Goal: Transaction & Acquisition: Book appointment/travel/reservation

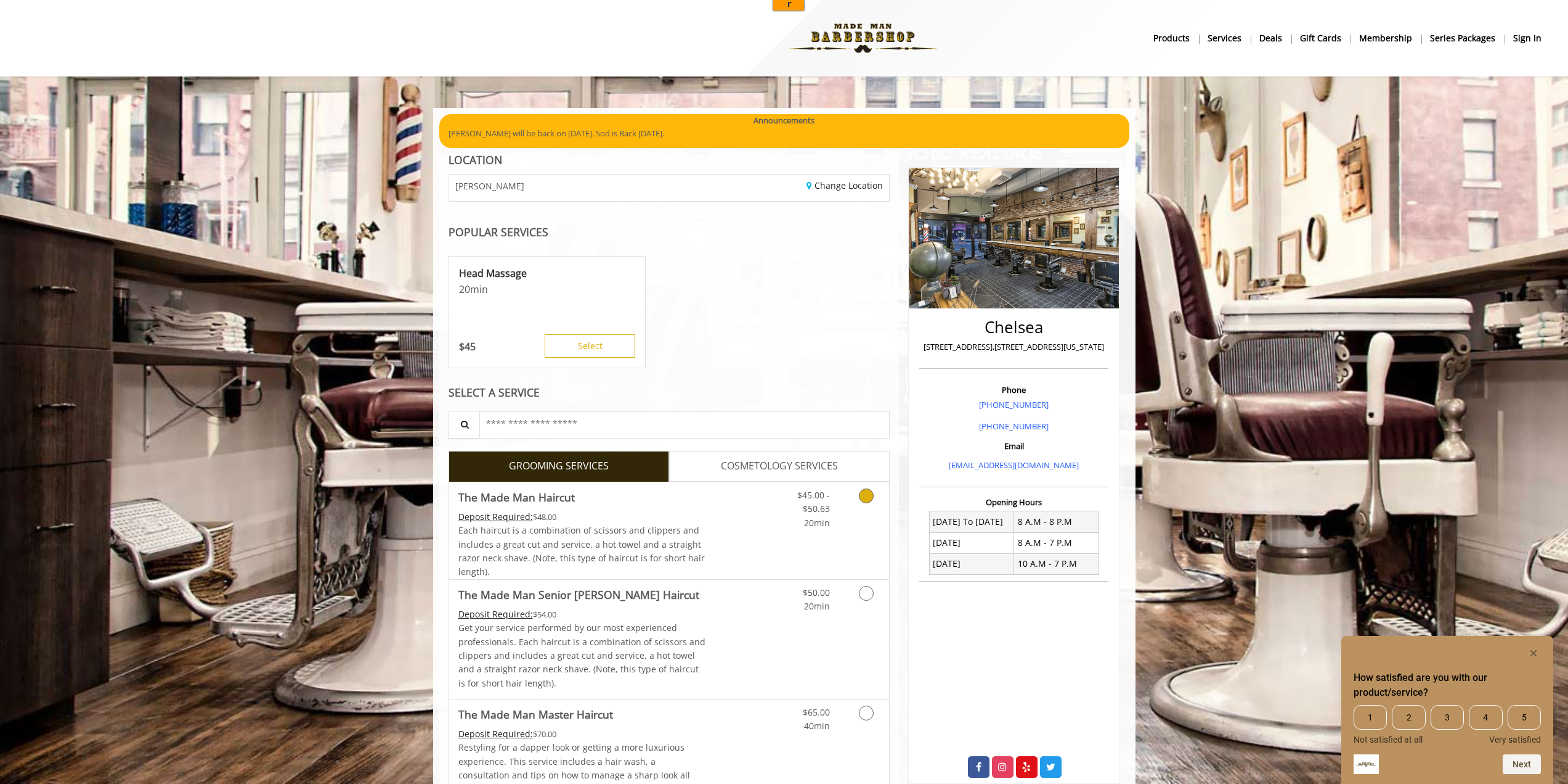
click at [768, 544] on link "Discounted Price" at bounding box center [742, 530] width 73 height 97
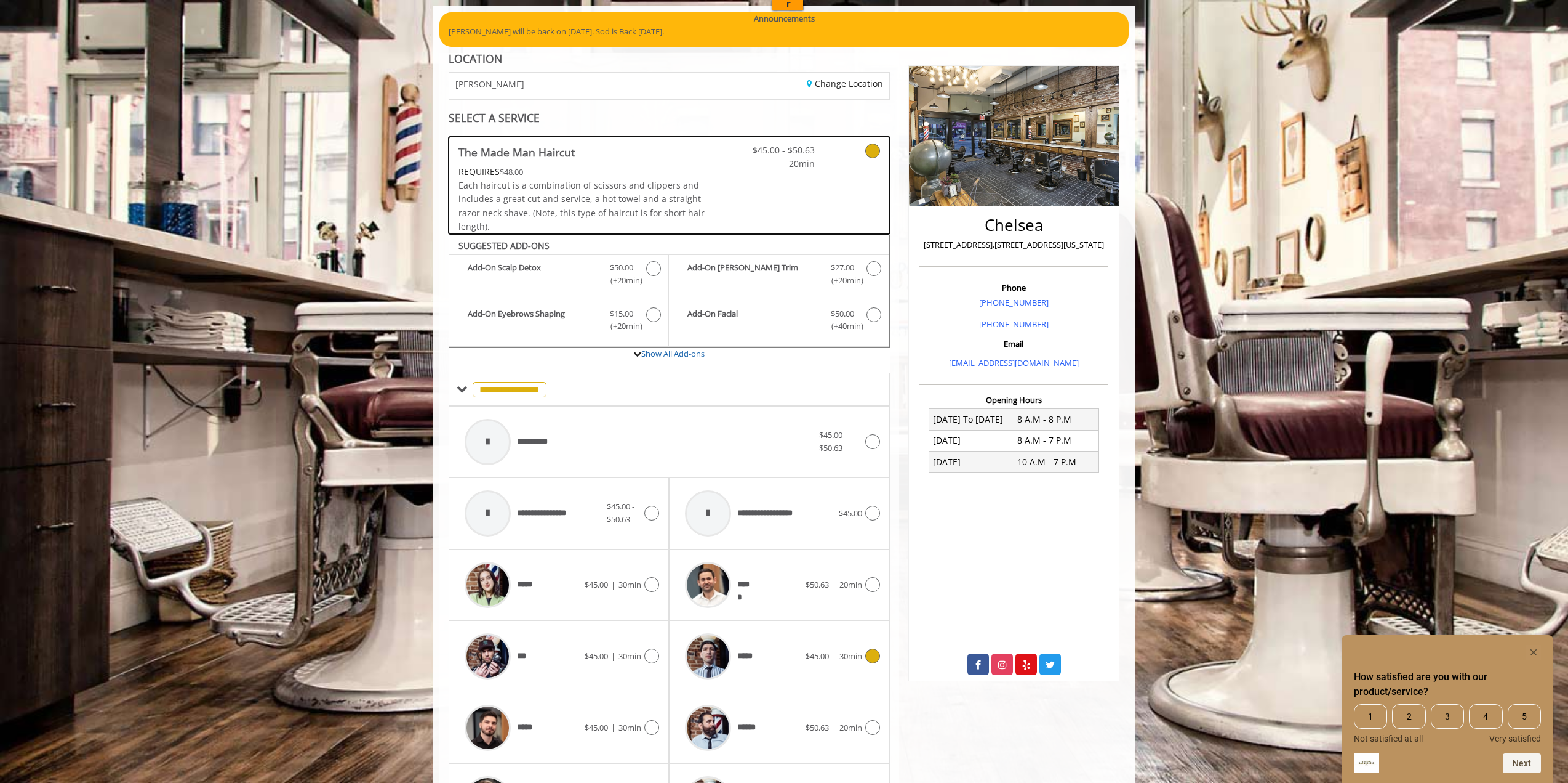
scroll to position [268, 0]
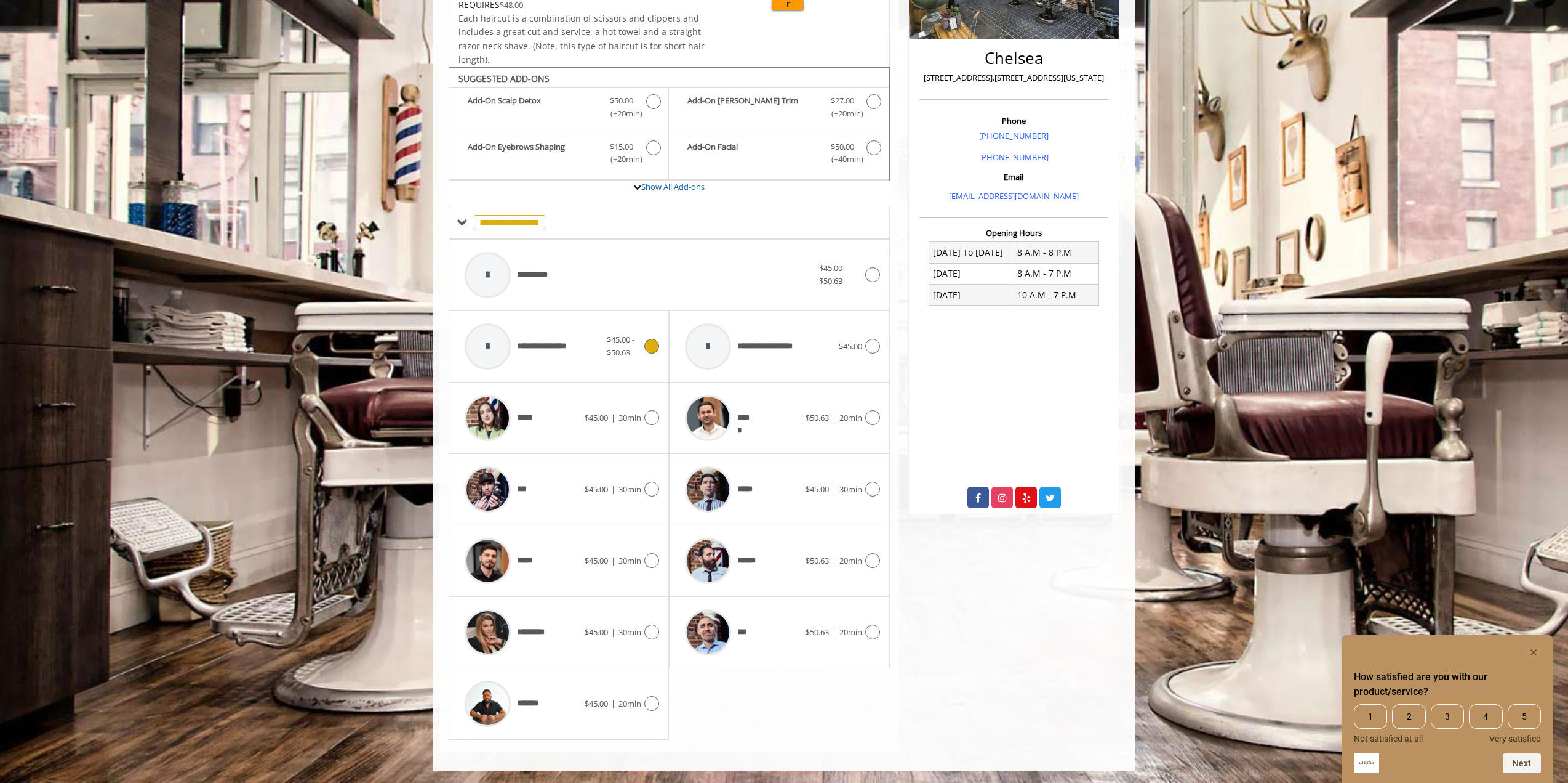
click at [583, 349] on div "**********" at bounding box center [533, 346] width 148 height 58
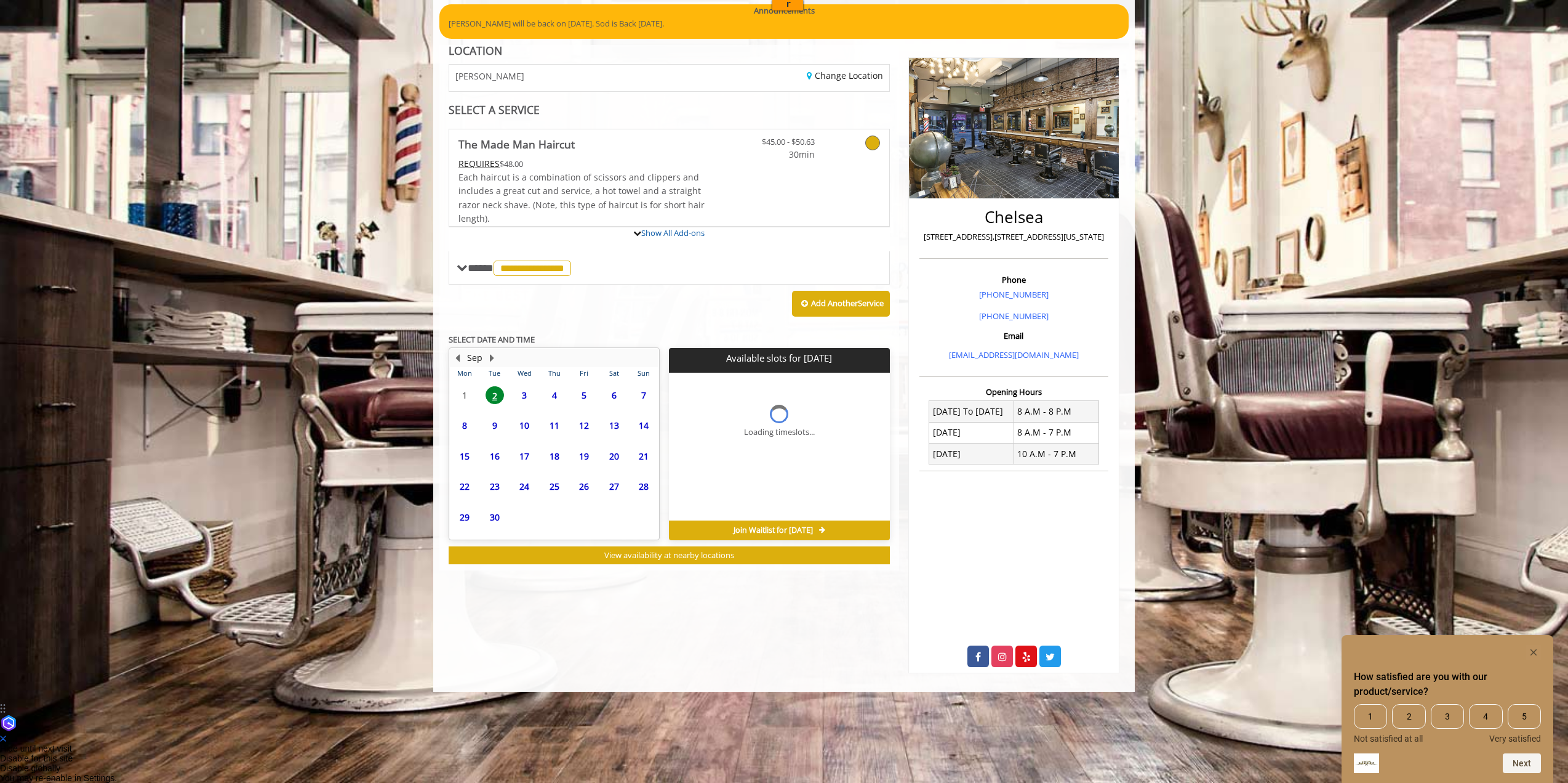
scroll to position [41, 0]
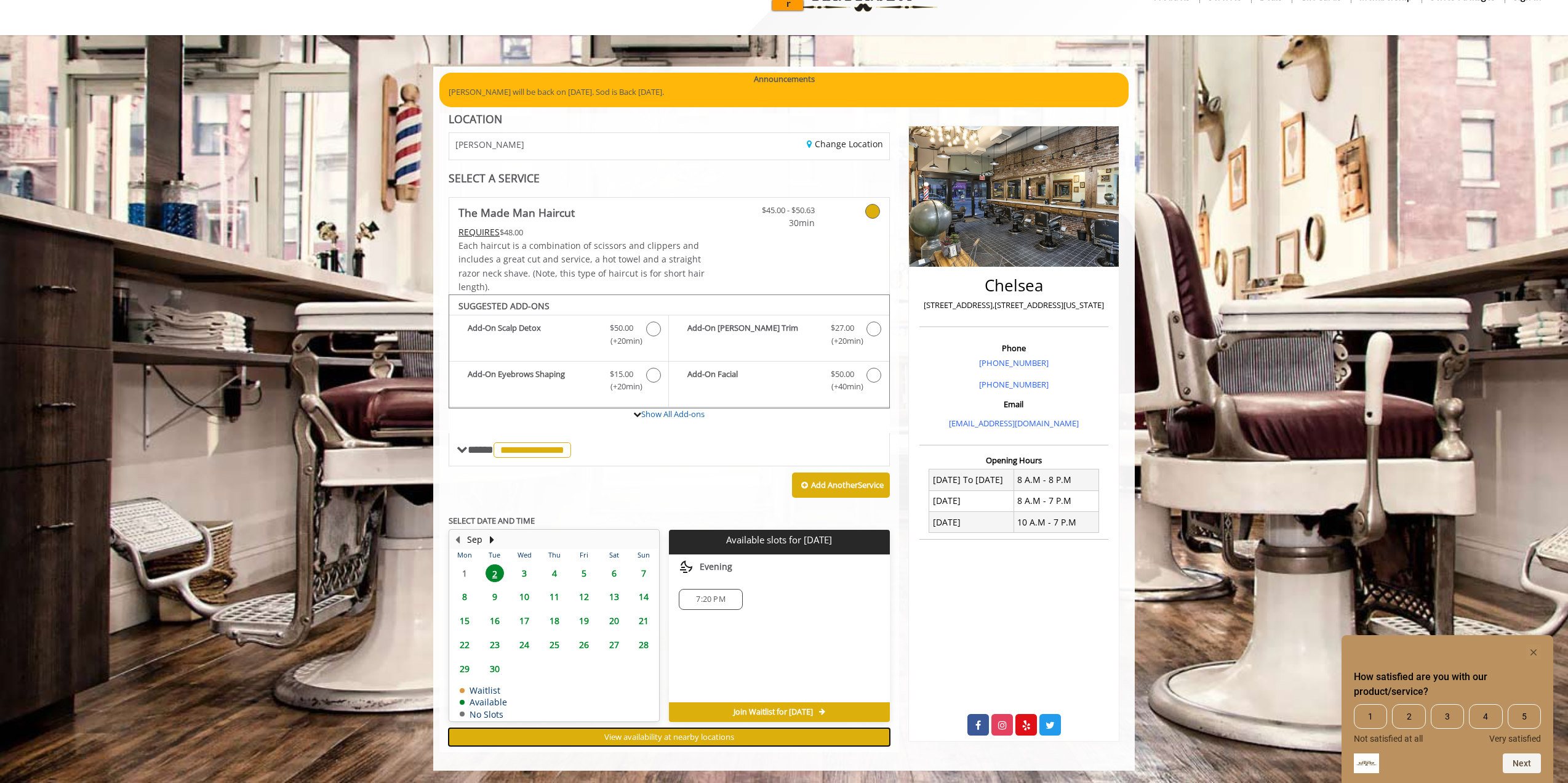
click at [704, 735] on span "View availability at nearby locations" at bounding box center [670, 737] width 130 height 12
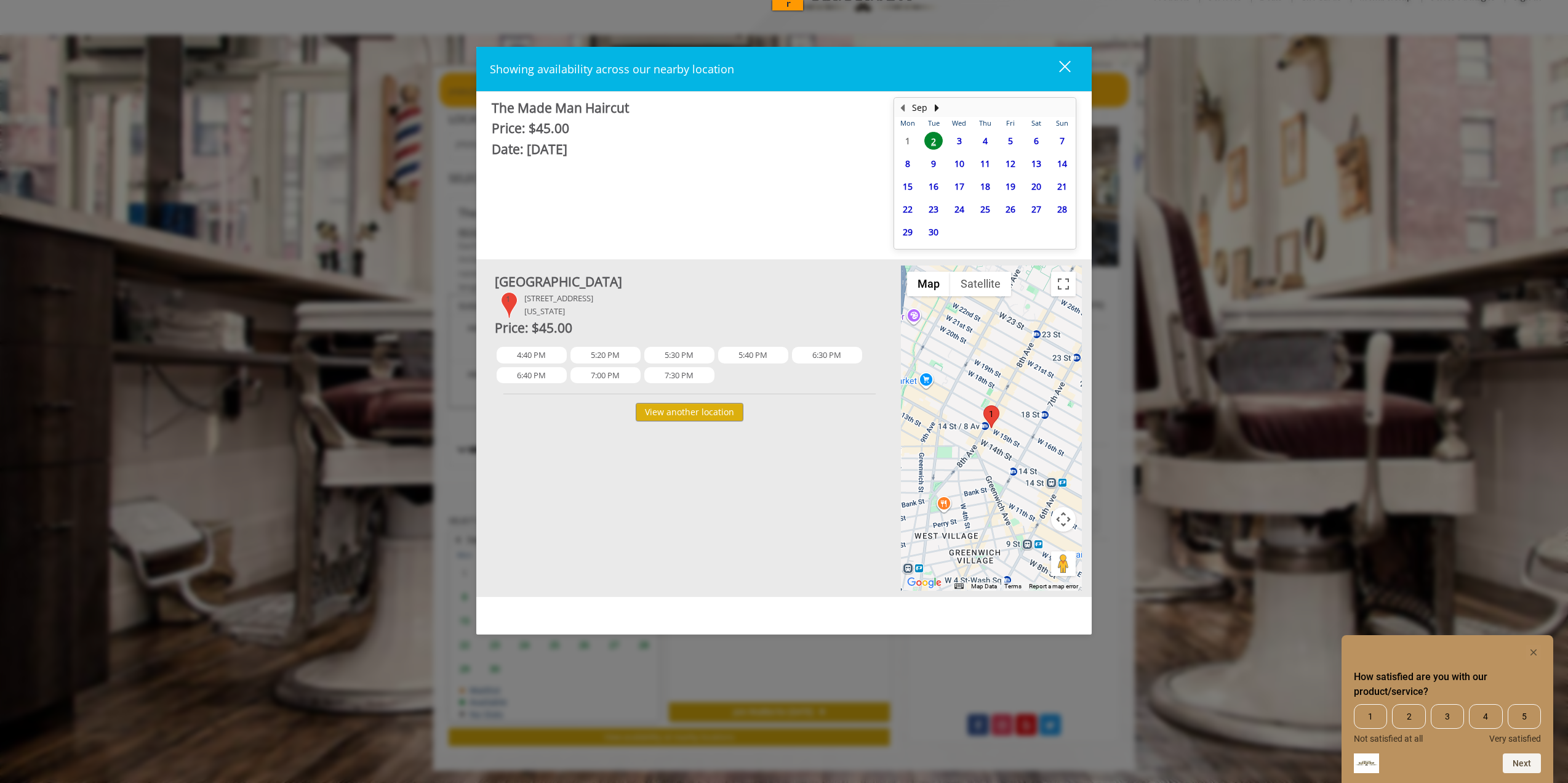
click at [791, 323] on div "Price: $45.00" at bounding box center [690, 328] width 390 height 21
click at [756, 357] on span "5:40 PM" at bounding box center [753, 355] width 70 height 16
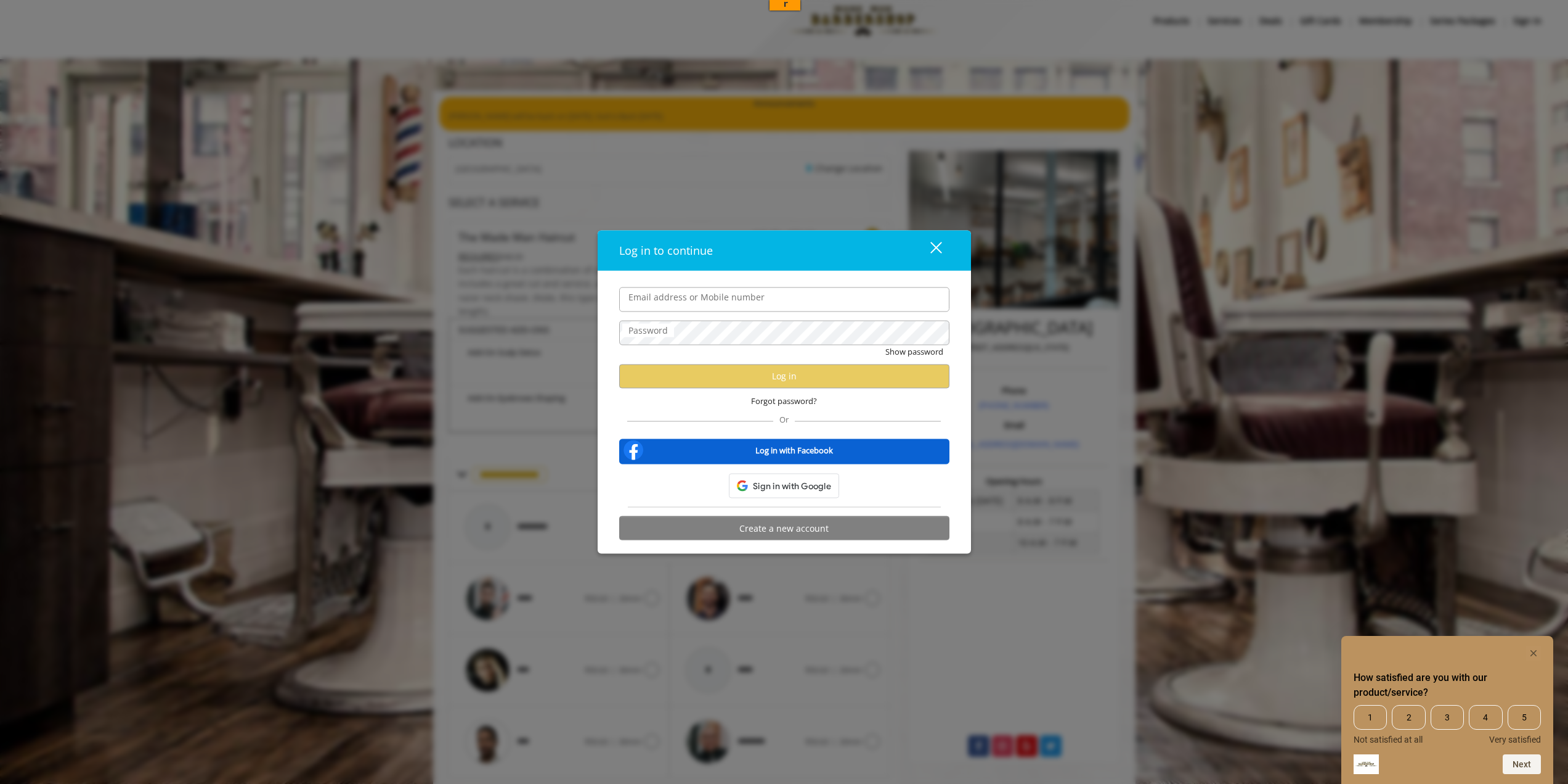
scroll to position [55, 0]
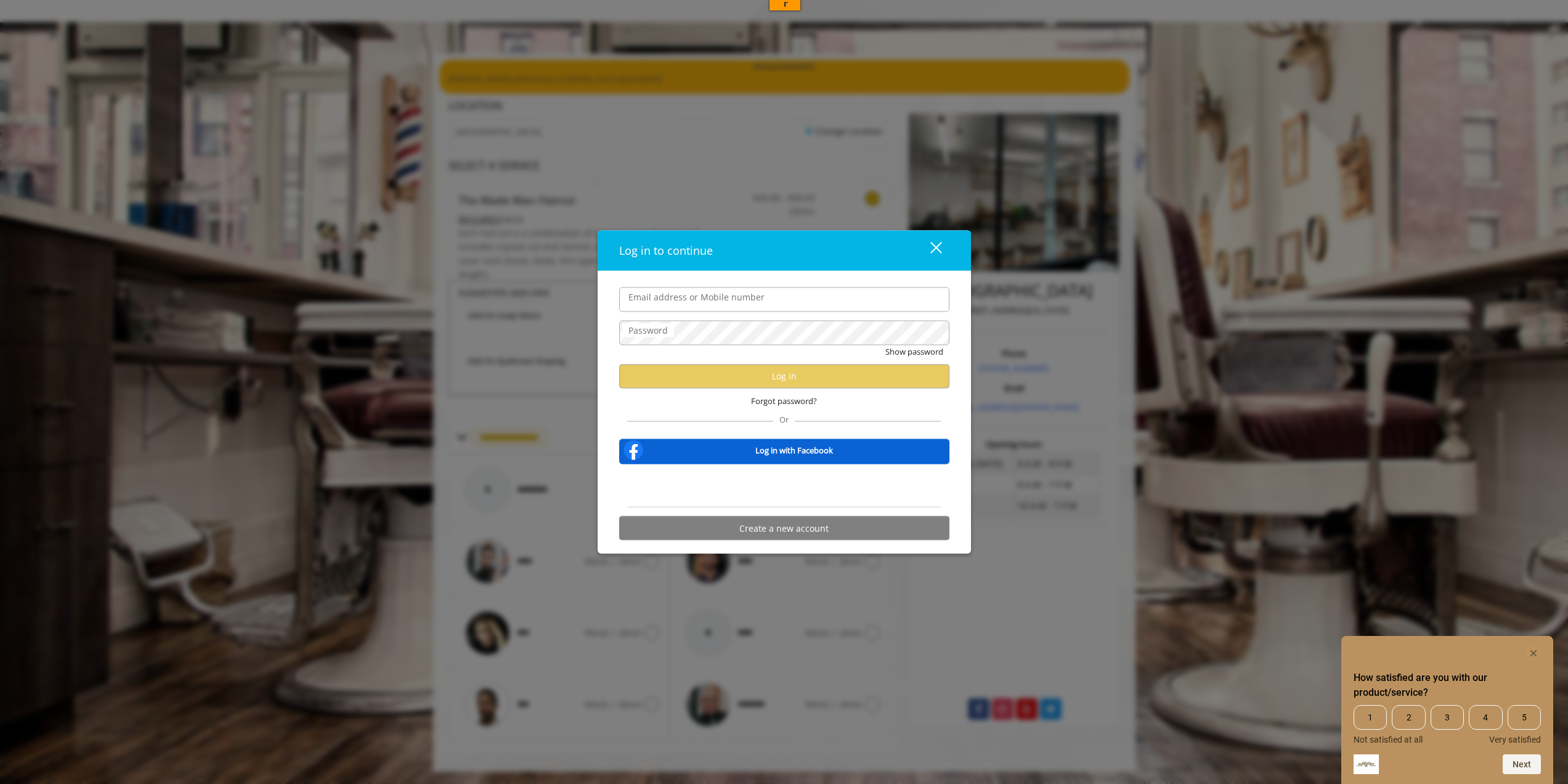
type input "**********"
click at [903, 294] on input "**********" at bounding box center [784, 299] width 330 height 25
click at [611, 411] on div "**********" at bounding box center [784, 416] width 349 height 259
click at [839, 375] on button "Log in" at bounding box center [784, 375] width 330 height 24
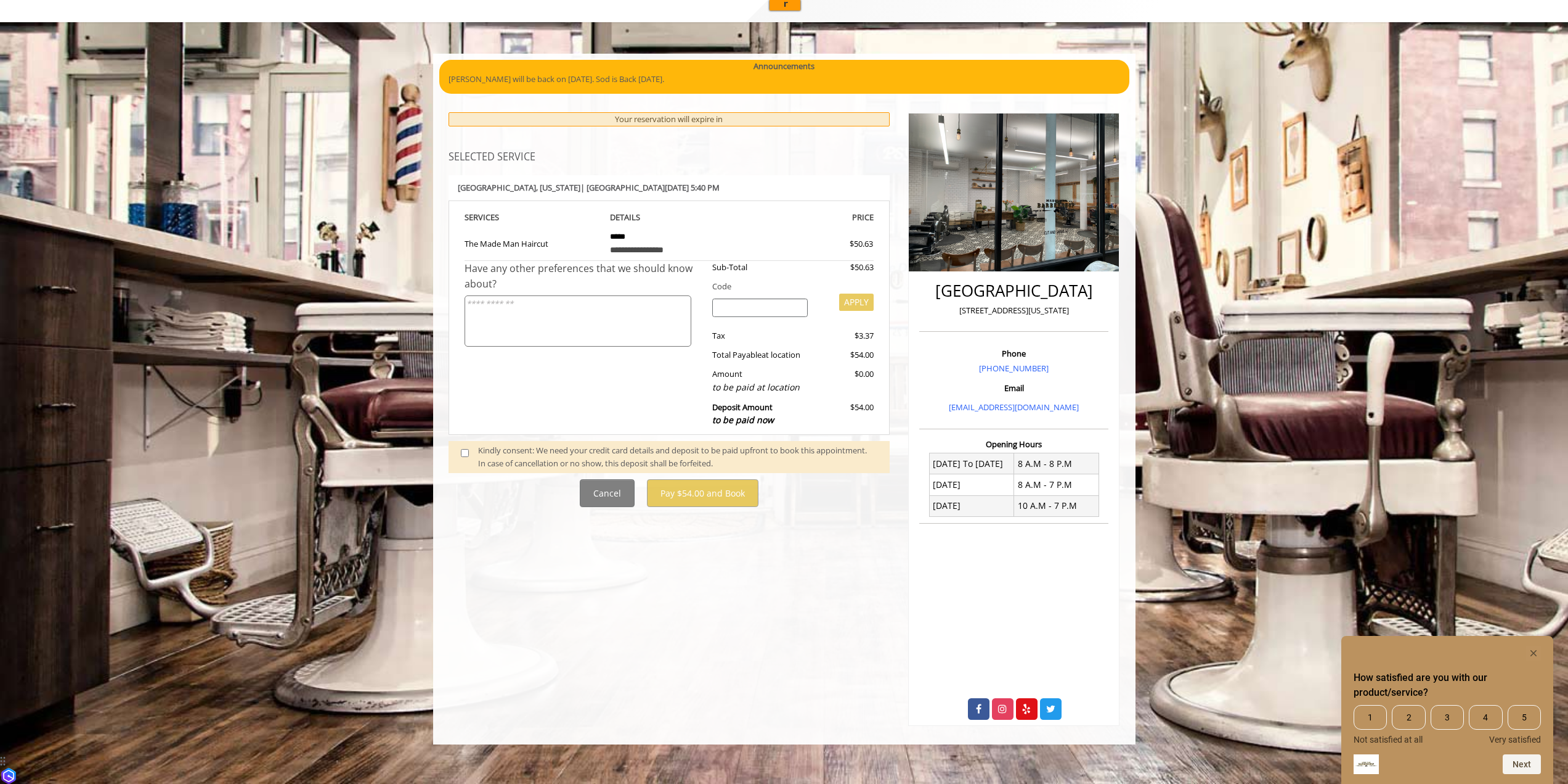
scroll to position [0, 0]
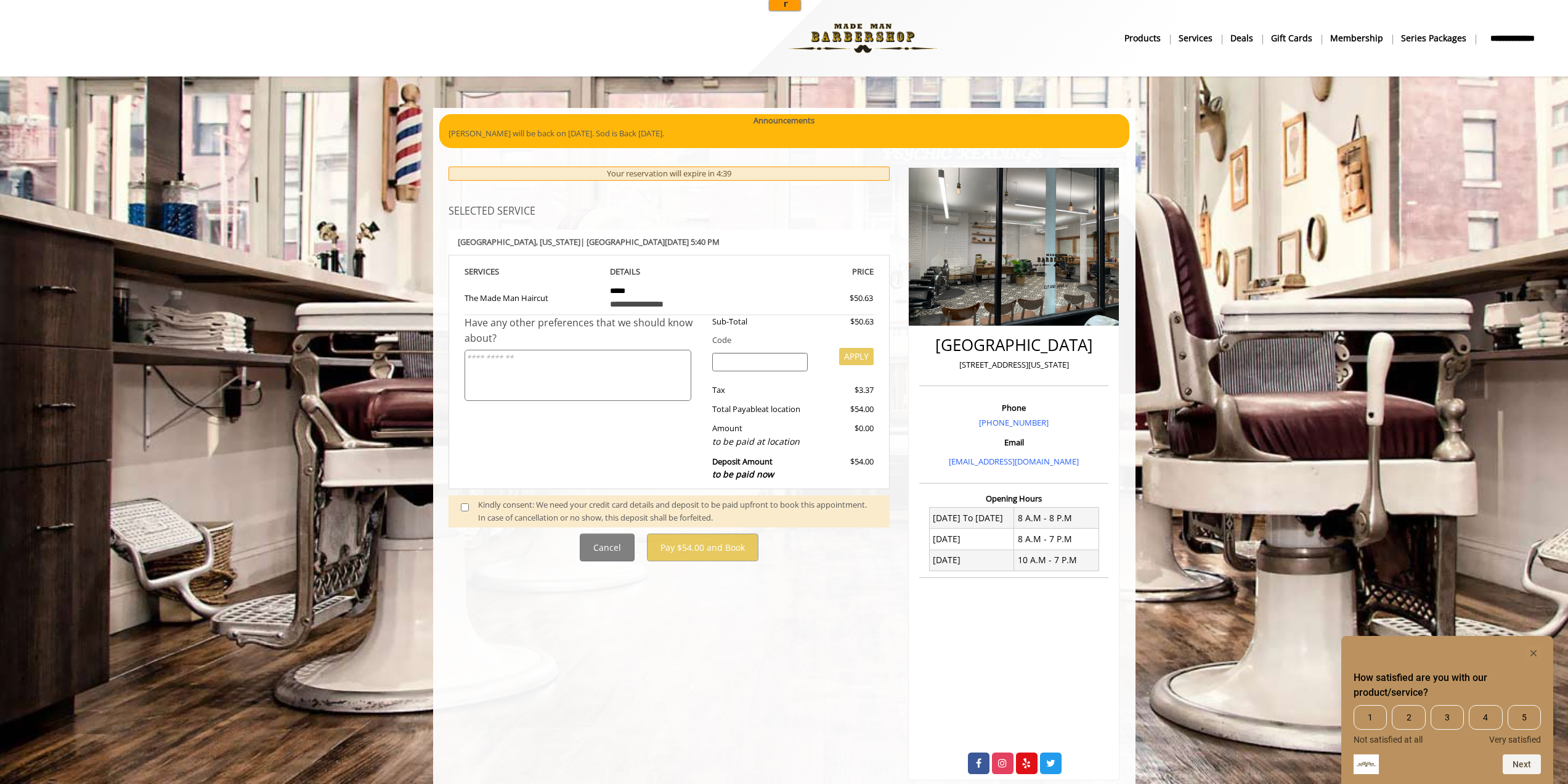
click at [580, 391] on textarea at bounding box center [577, 374] width 226 height 51
click at [549, 375] on textarea at bounding box center [577, 374] width 226 height 51
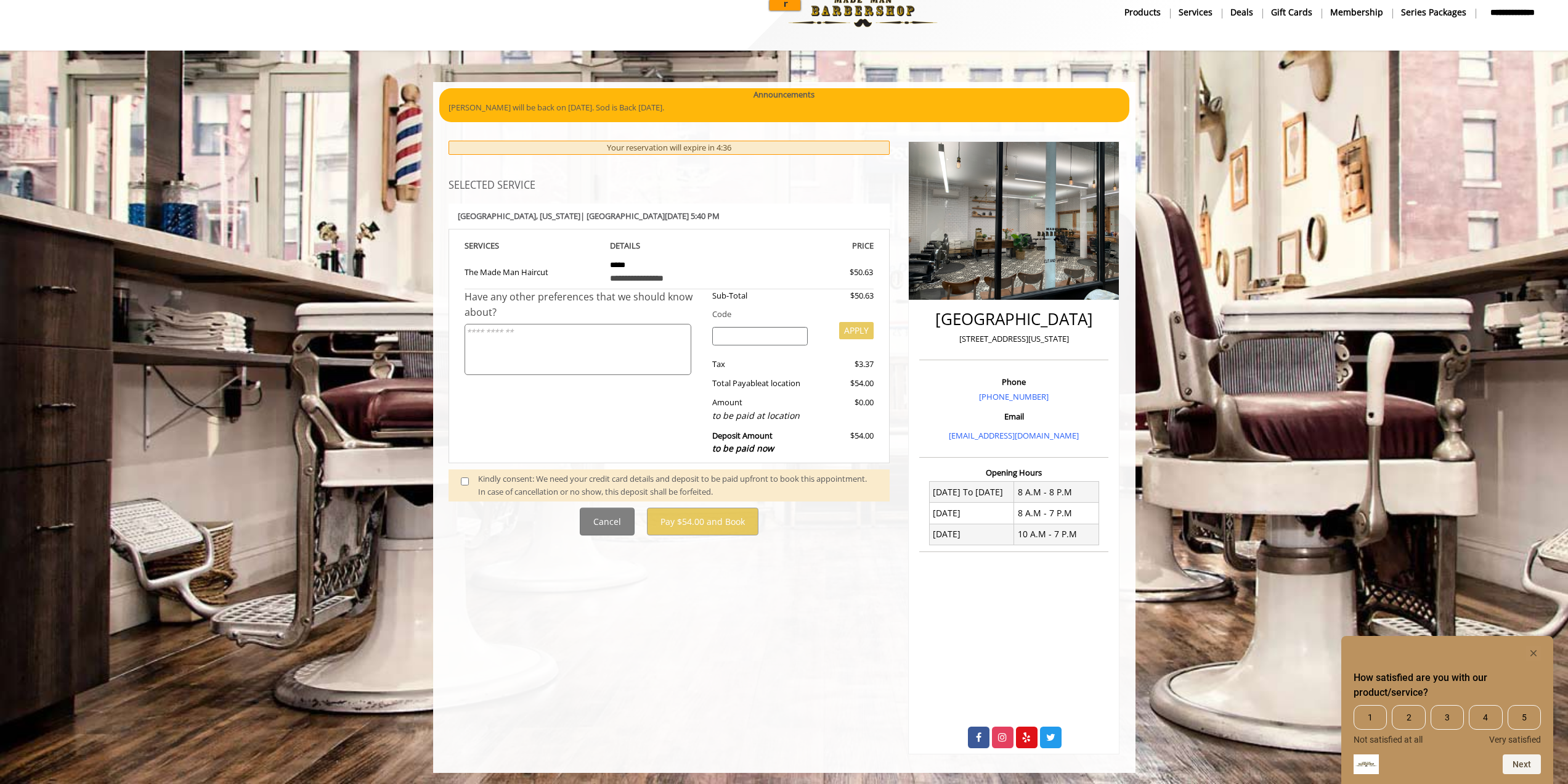
scroll to position [27, 0]
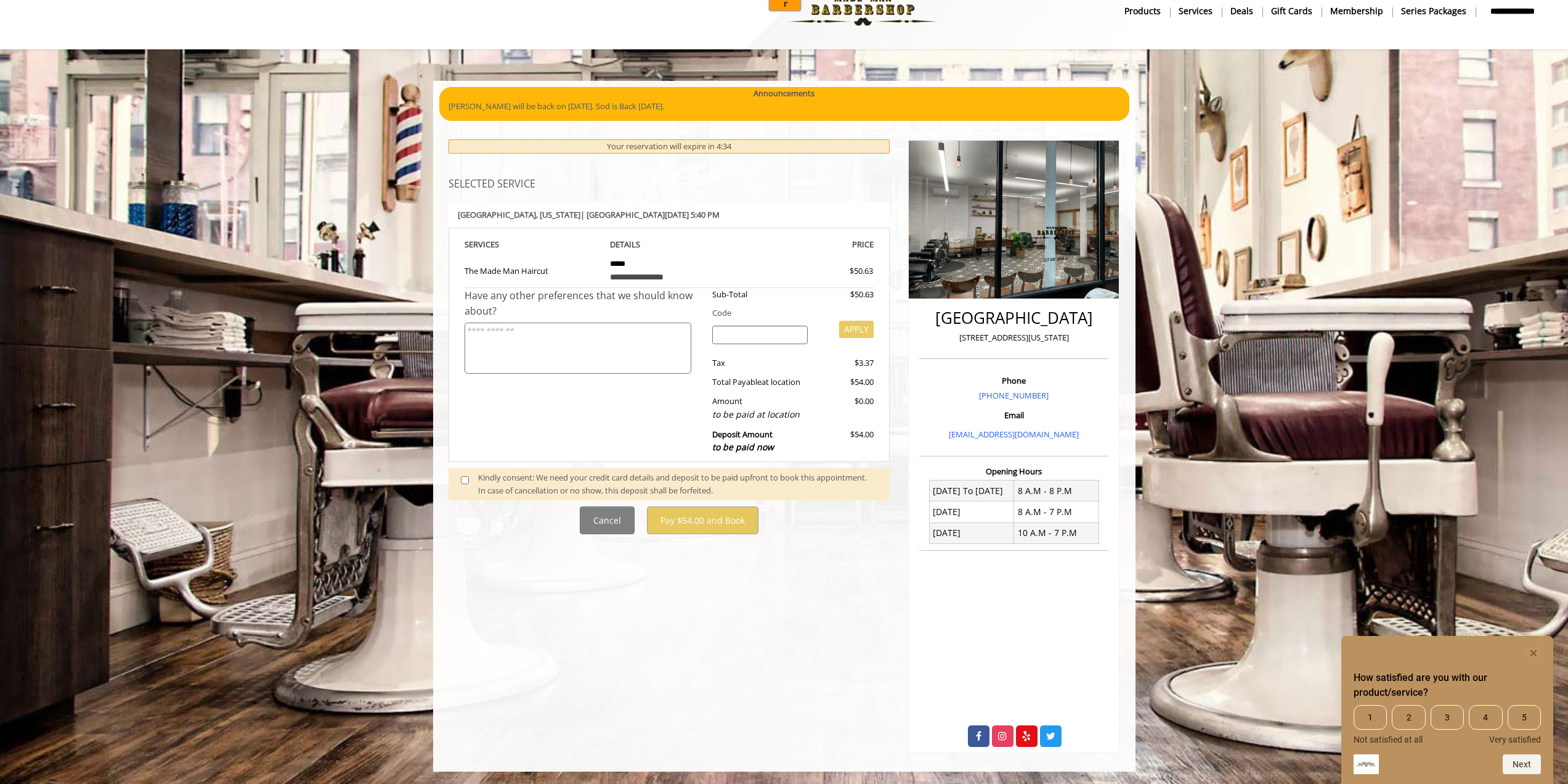
click at [572, 357] on textarea at bounding box center [577, 347] width 226 height 51
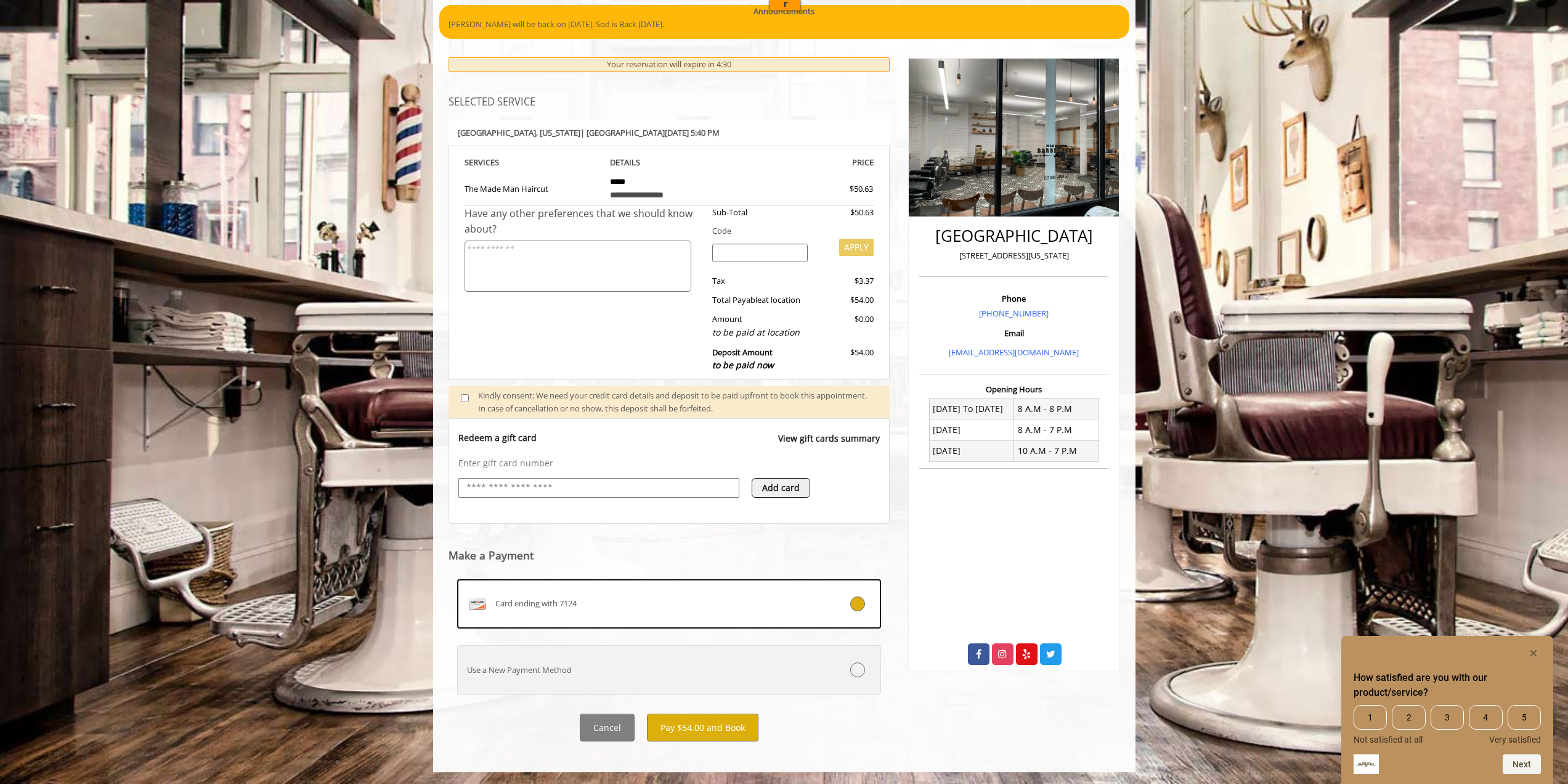
scroll to position [109, 0]
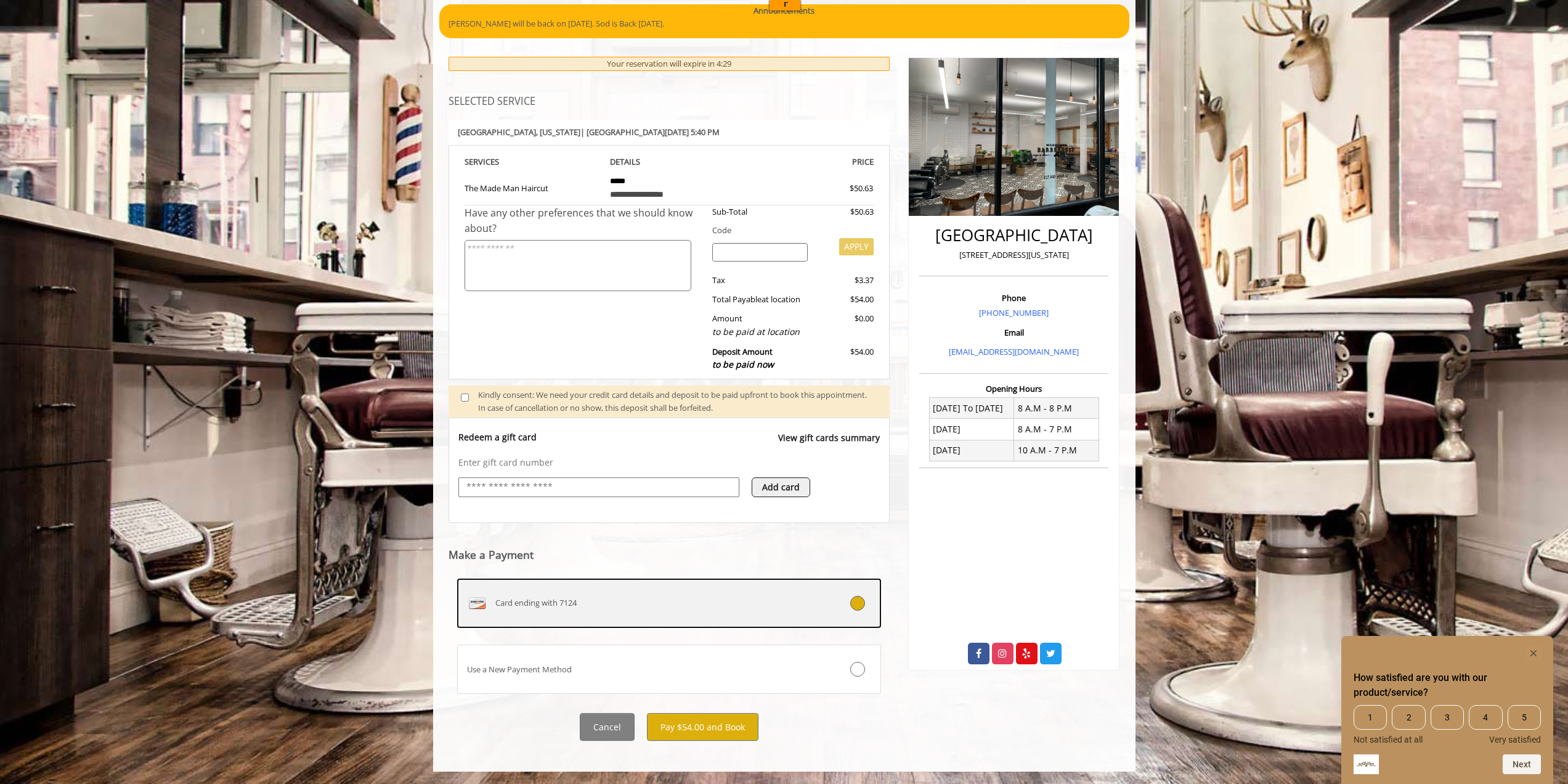
click at [765, 609] on div "Card ending with 7124" at bounding box center [633, 603] width 352 height 20
click at [732, 594] on div "Card ending with 7124" at bounding box center [633, 603] width 352 height 20
click at [735, 726] on button "Pay $54.00 and Book" at bounding box center [703, 726] width 111 height 28
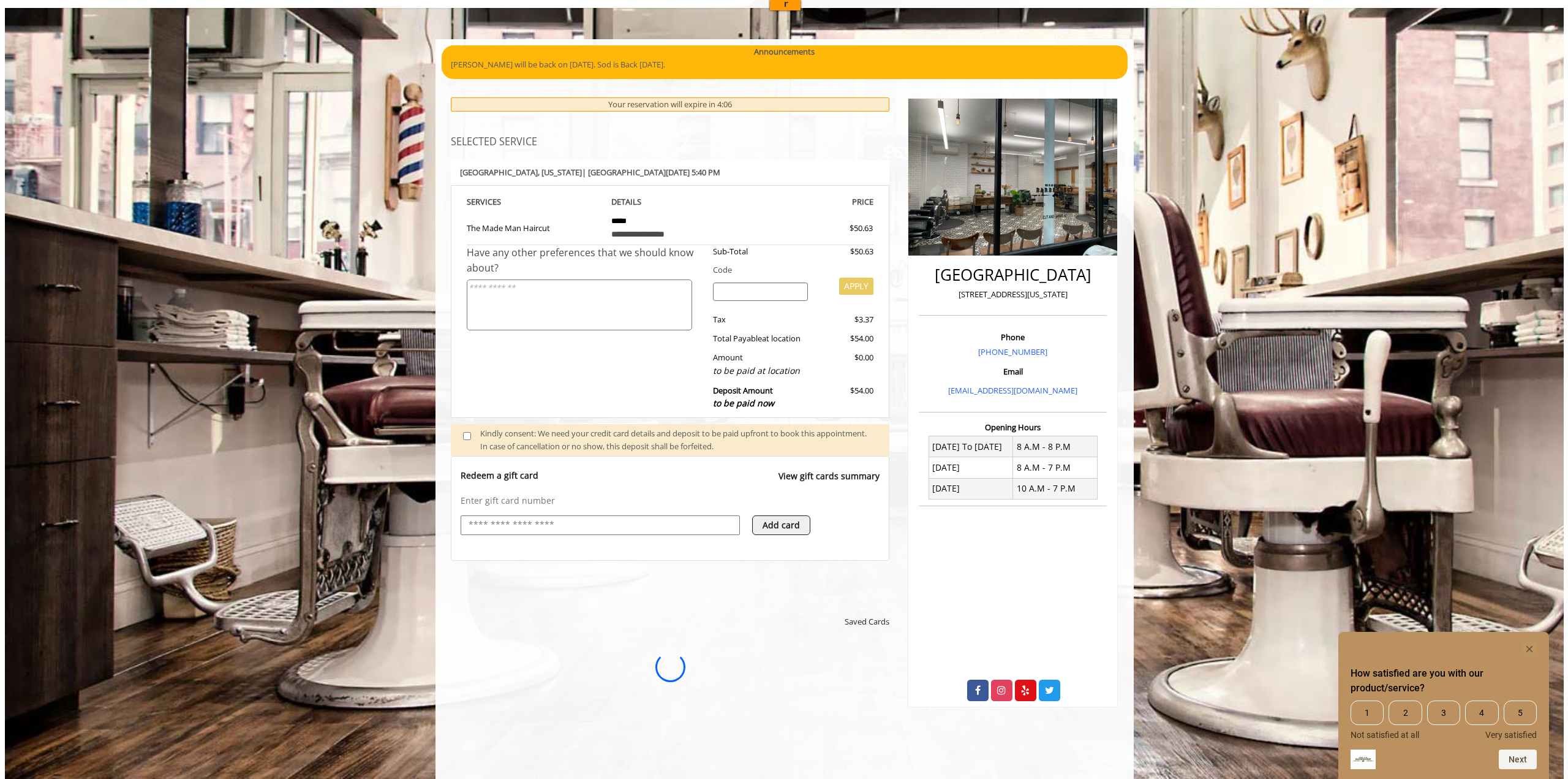
scroll to position [0, 0]
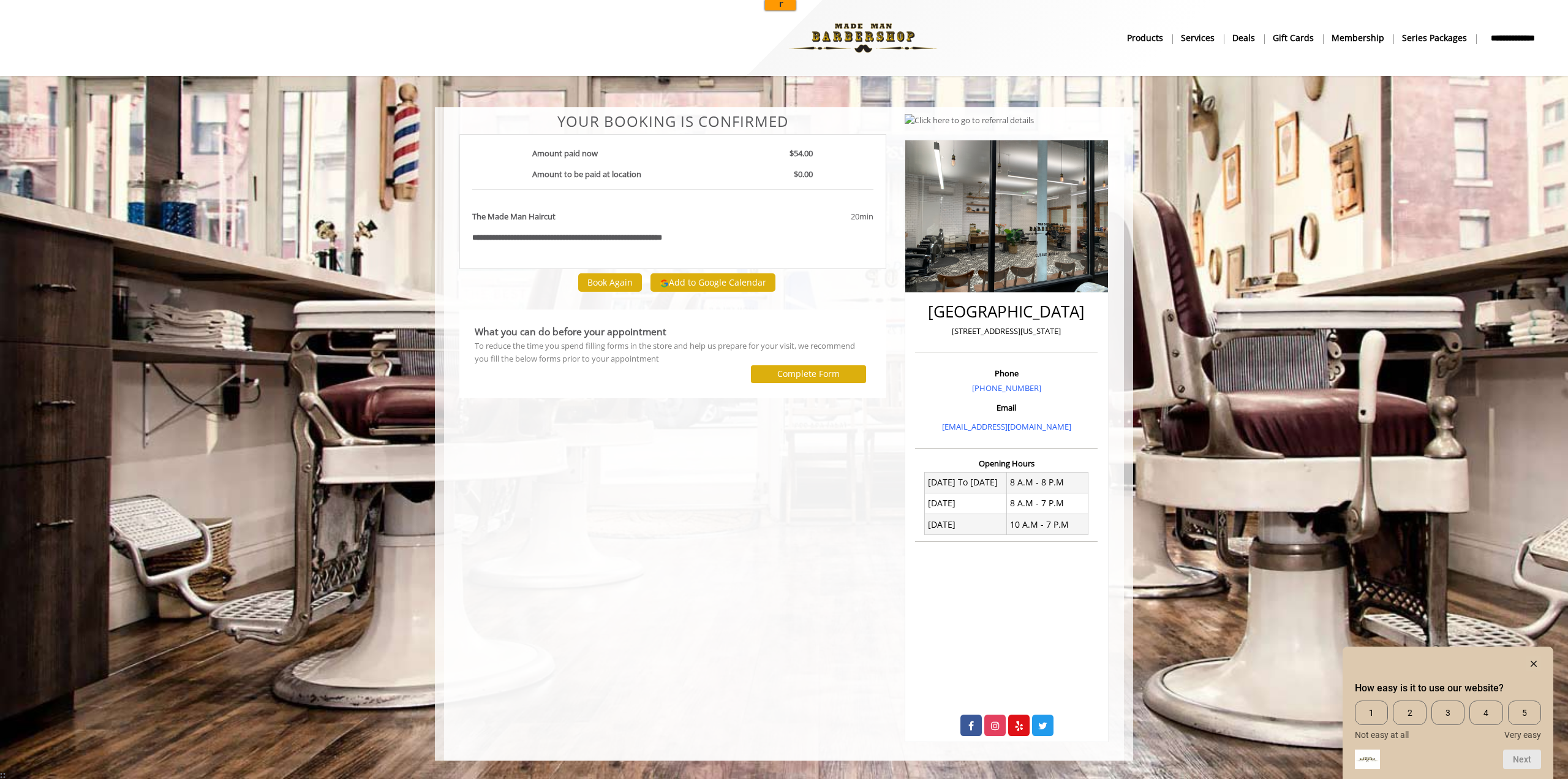
click at [721, 292] on div "Add to Google Calendar" at bounding box center [713, 282] width 133 height 27
click at [725, 285] on button "Add to Google Calendar" at bounding box center [712, 282] width 125 height 18
